Goal: Navigation & Orientation: Find specific page/section

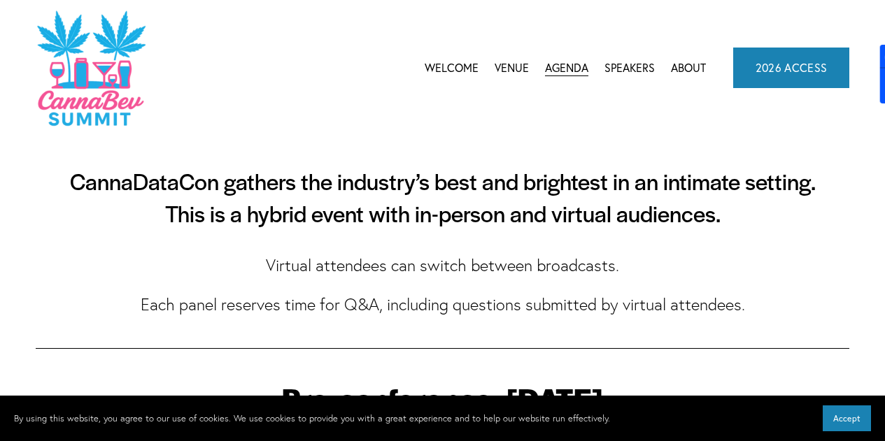
scroll to position [891, 0]
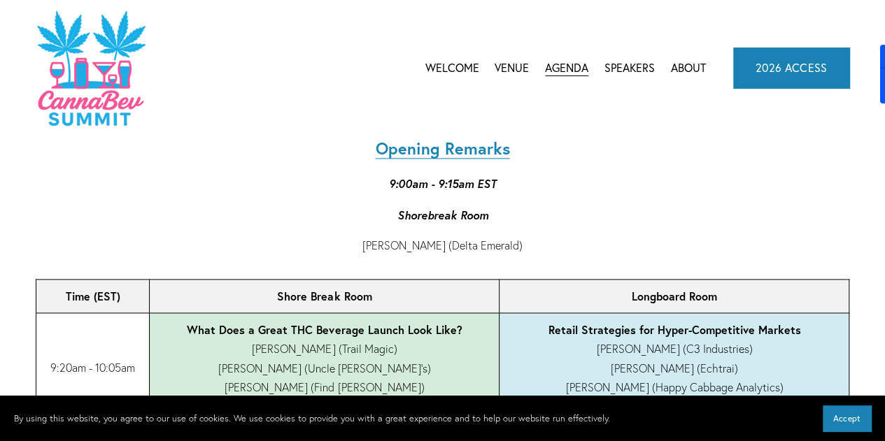
click at [518, 68] on link "Venue" at bounding box center [512, 67] width 34 height 21
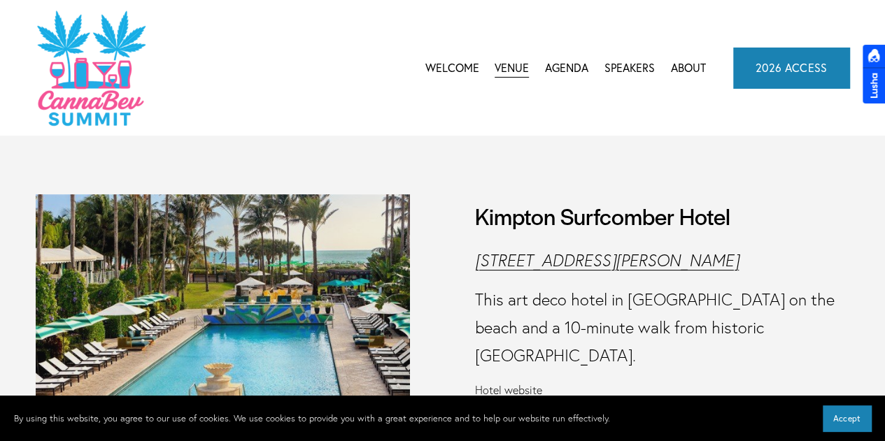
click at [691, 61] on link "About" at bounding box center [688, 67] width 35 height 21
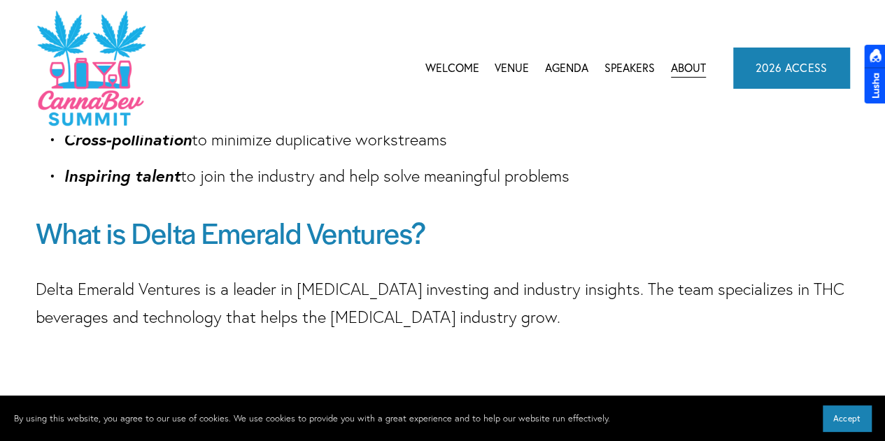
scroll to position [488, 0]
